Goal: Task Accomplishment & Management: Use online tool/utility

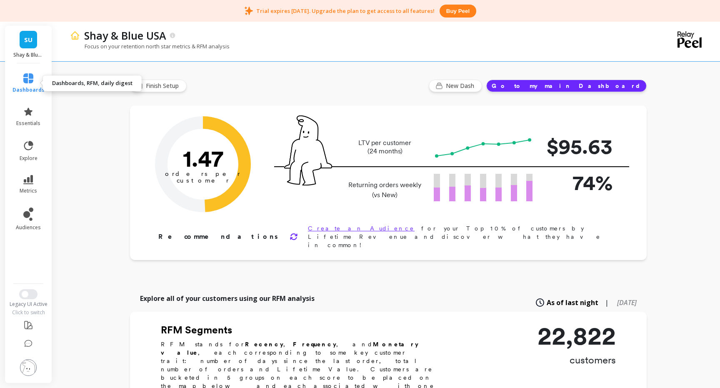
click at [28, 90] on span "dashboards" at bounding box center [29, 90] width 32 height 7
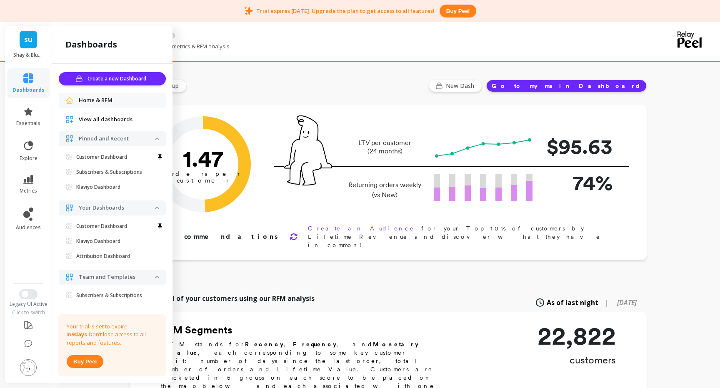
scroll to position [11, 0]
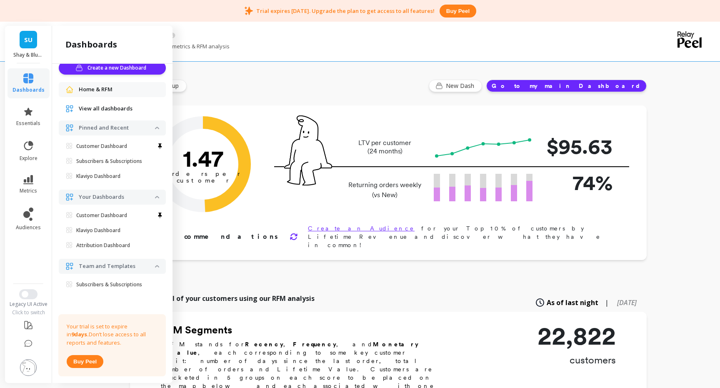
click at [105, 106] on span "View all dashboards" at bounding box center [106, 109] width 54 height 8
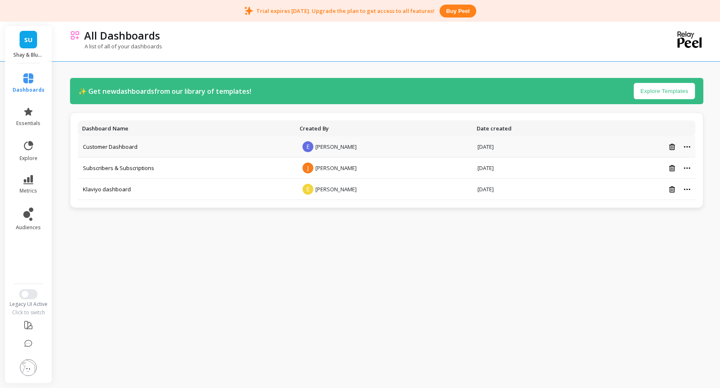
click at [113, 151] on td "Customer Dashboard" at bounding box center [187, 146] width 218 height 21
click at [118, 147] on link "Customer Dashboard" at bounding box center [110, 147] width 55 height 8
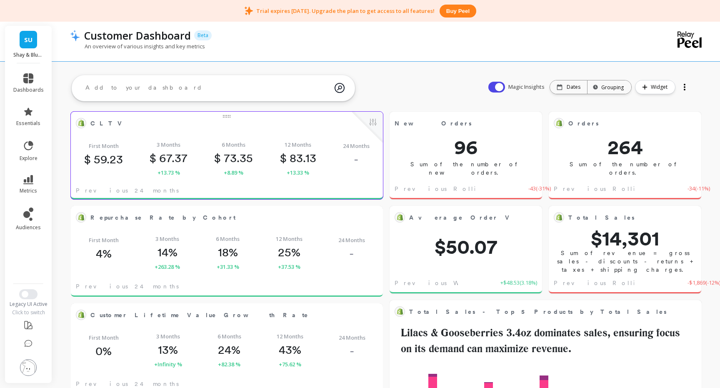
scroll to position [229, 295]
click at [578, 89] on p "Dates" at bounding box center [574, 87] width 14 height 7
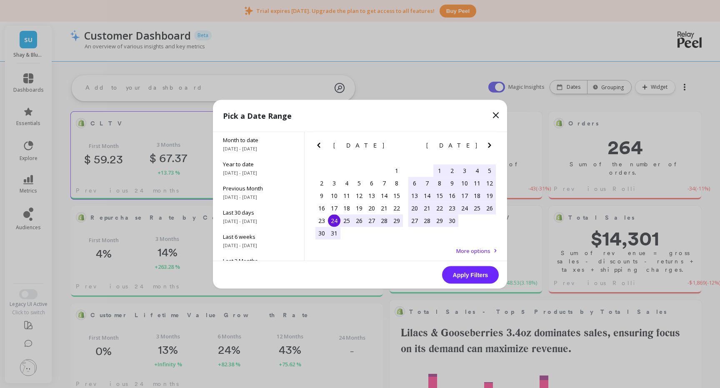
click at [487, 145] on icon "Next Month" at bounding box center [490, 145] width 10 height 10
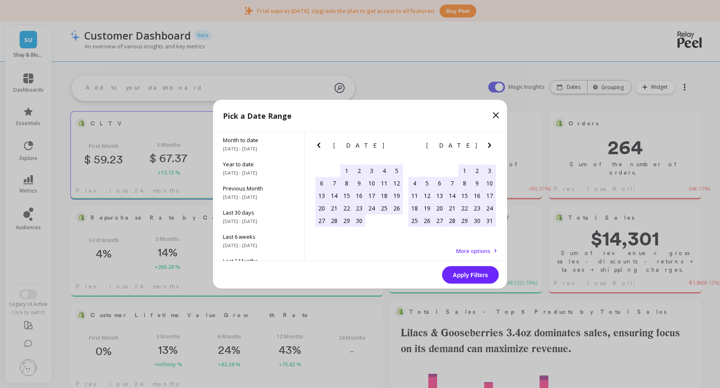
click at [487, 145] on icon "Next Month" at bounding box center [490, 145] width 10 height 10
click at [426, 194] on div "15" at bounding box center [427, 195] width 13 height 13
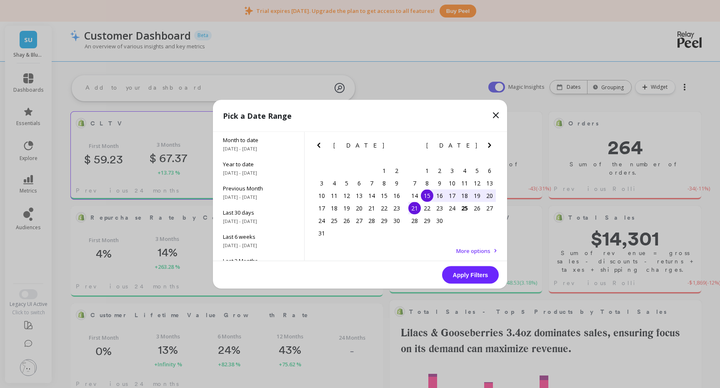
click at [410, 214] on div "21" at bounding box center [414, 208] width 13 height 13
click at [472, 272] on button "Apply Filters" at bounding box center [470, 275] width 57 height 18
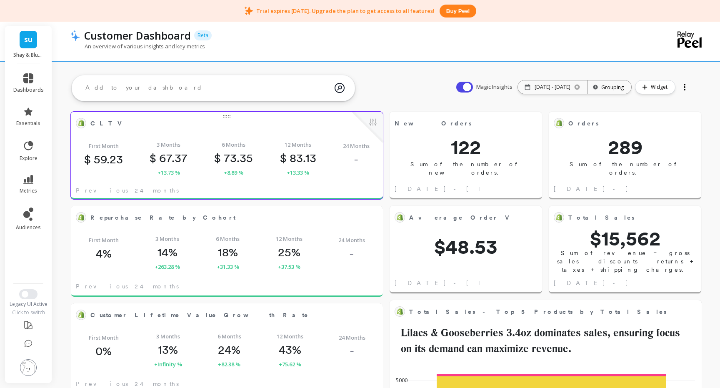
click at [683, 87] on div at bounding box center [685, 86] width 12 height 13
click at [657, 120] on span "Share" at bounding box center [656, 121] width 15 height 8
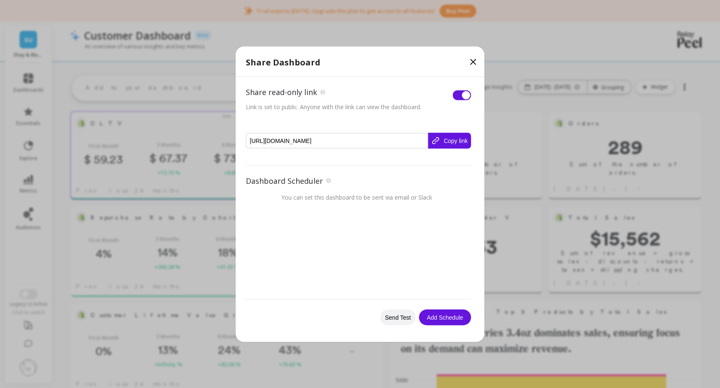
click at [451, 145] on button "Copy link" at bounding box center [449, 141] width 43 height 16
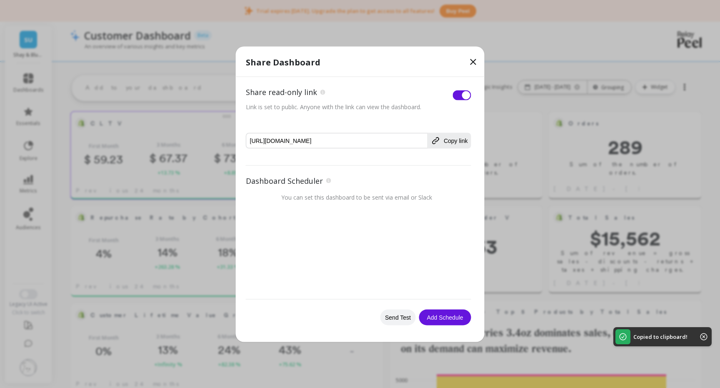
click at [474, 60] on icon at bounding box center [473, 62] width 10 height 10
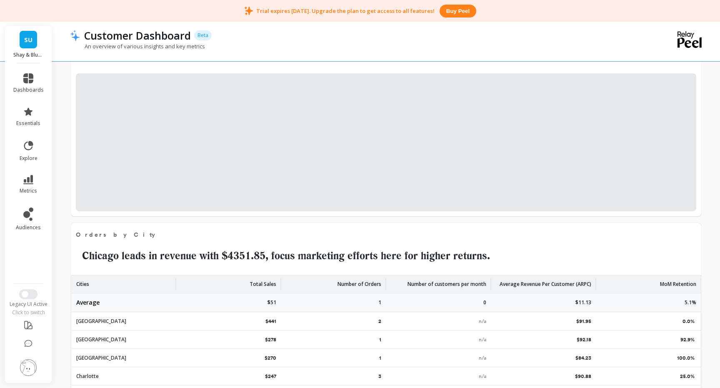
scroll to position [1537, 0]
